Goal: Information Seeking & Learning: Learn about a topic

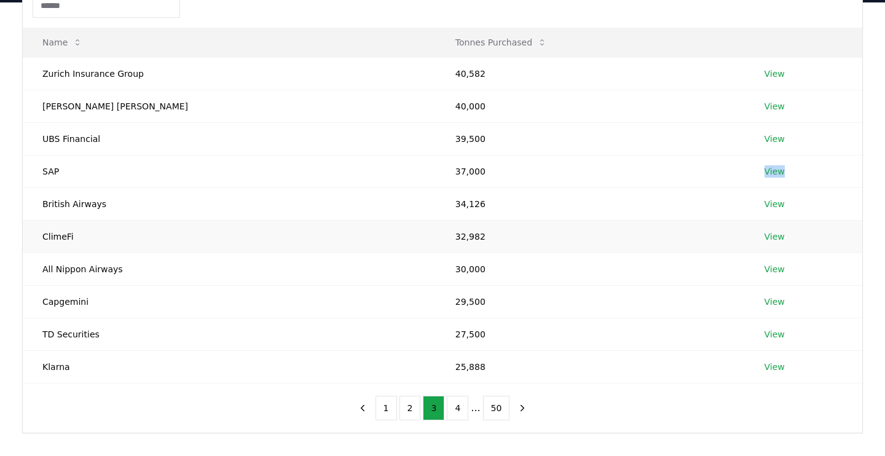
scroll to position [139, 0]
click at [414, 407] on button "2" at bounding box center [410, 409] width 22 height 25
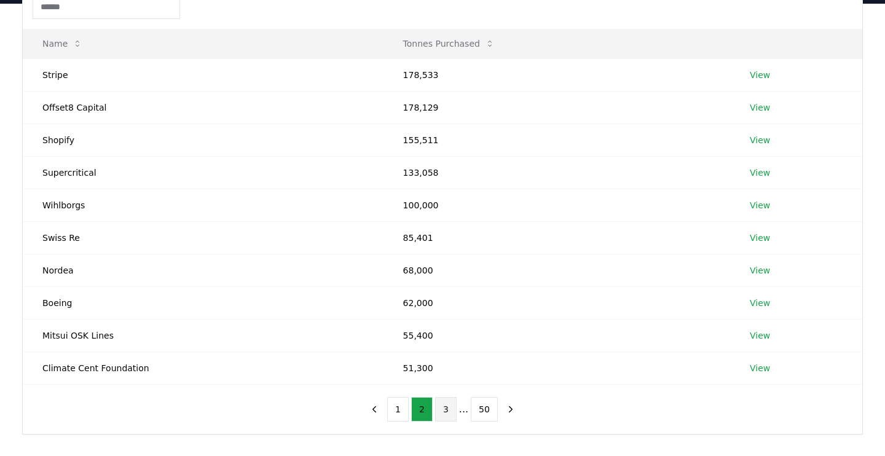
click at [442, 411] on button "3" at bounding box center [446, 409] width 22 height 25
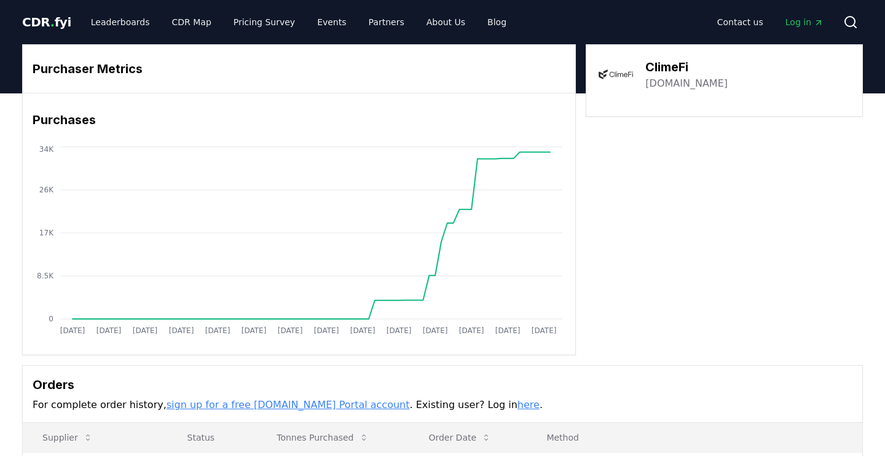
click at [669, 85] on link "[DOMAIN_NAME]" at bounding box center [686, 83] width 82 height 15
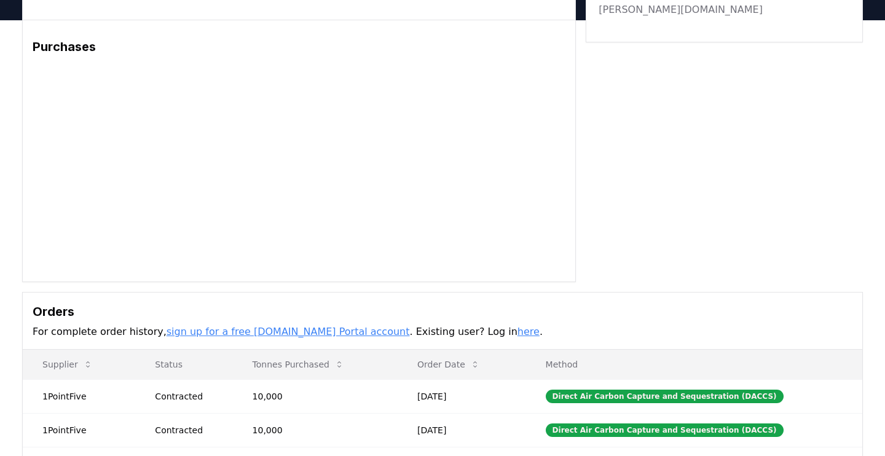
scroll to position [61, 0]
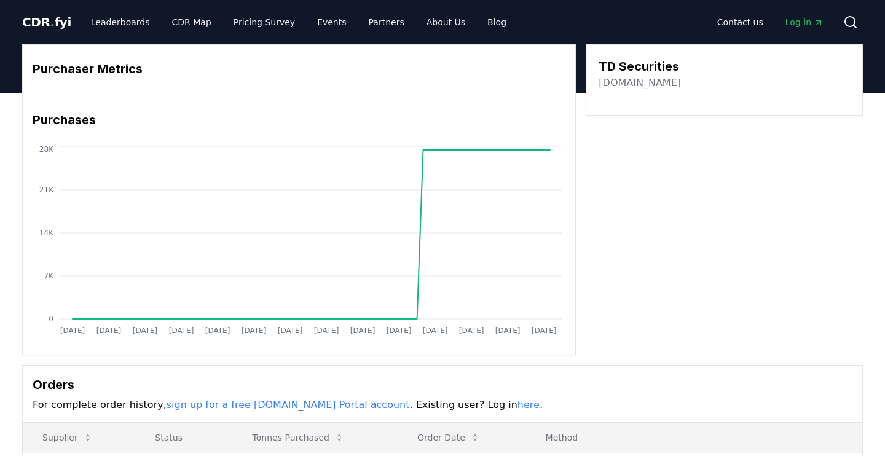
click at [626, 83] on link "tdsecurities.com" at bounding box center [640, 83] width 82 height 15
click at [646, 87] on link "tdsecurities.com" at bounding box center [640, 83] width 82 height 15
